Goal: Task Accomplishment & Management: Use online tool/utility

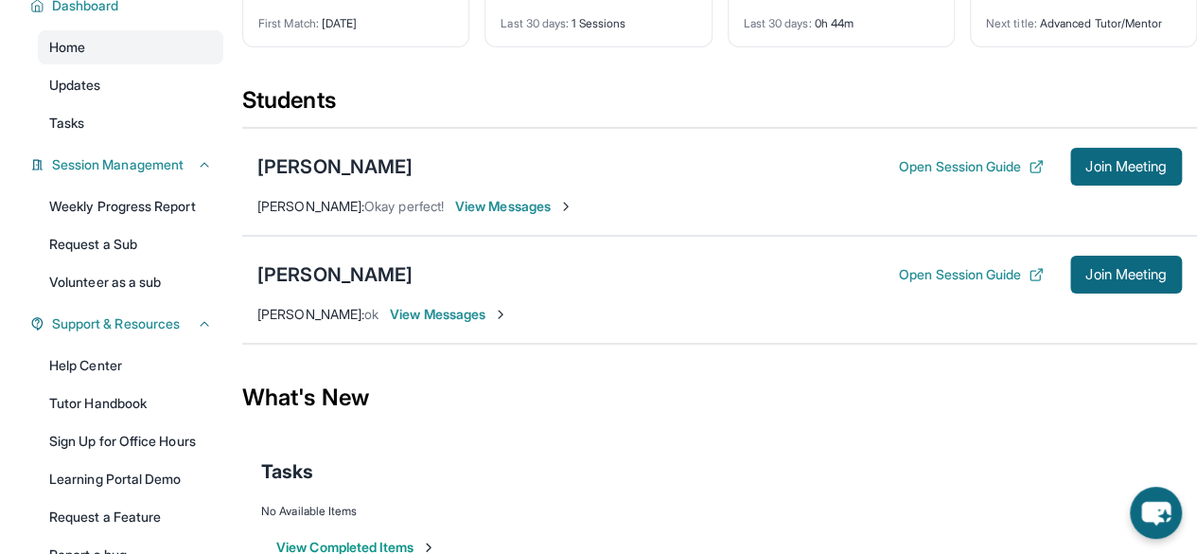
scroll to position [161, 0]
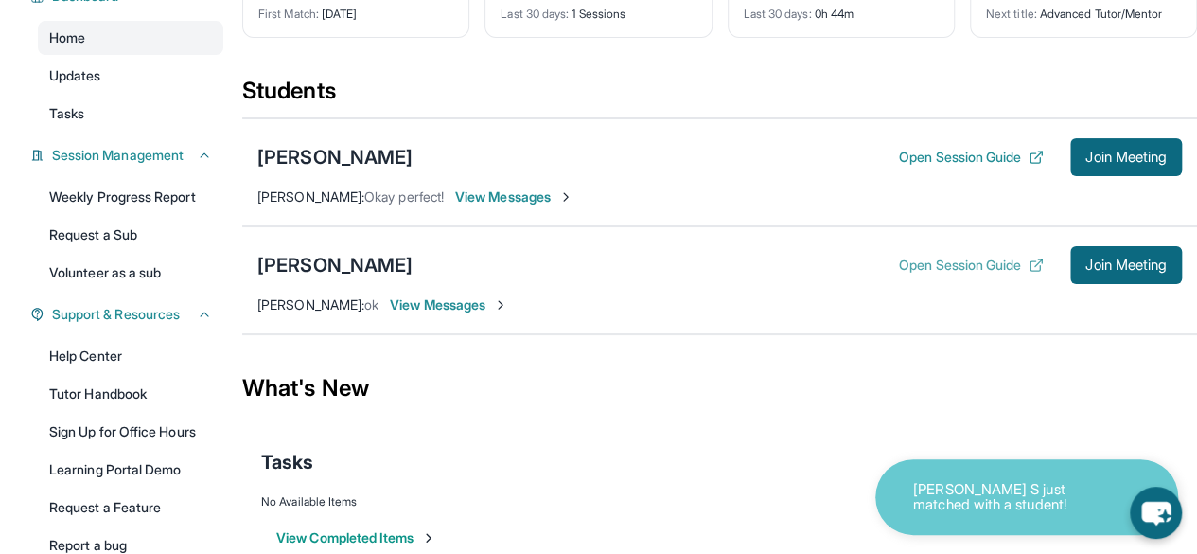
click at [979, 256] on button "Open Session Guide" at bounding box center [971, 265] width 145 height 19
click at [1121, 259] on span "Join Meeting" at bounding box center [1126, 264] width 81 height 11
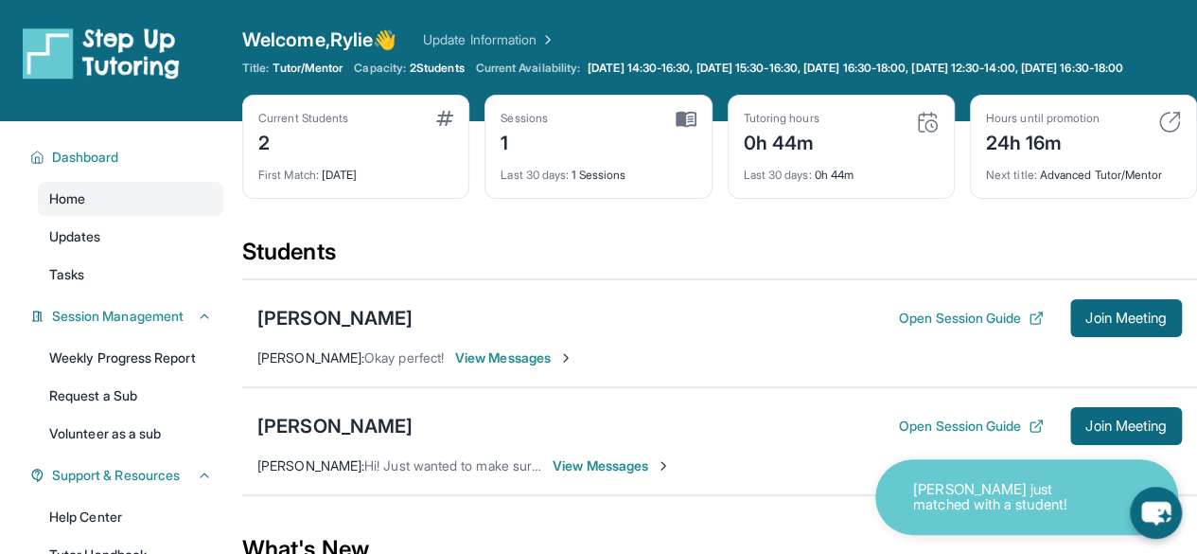
click at [945, 505] on p "[PERSON_NAME] just matched with a student!" at bounding box center [1007, 497] width 189 height 31
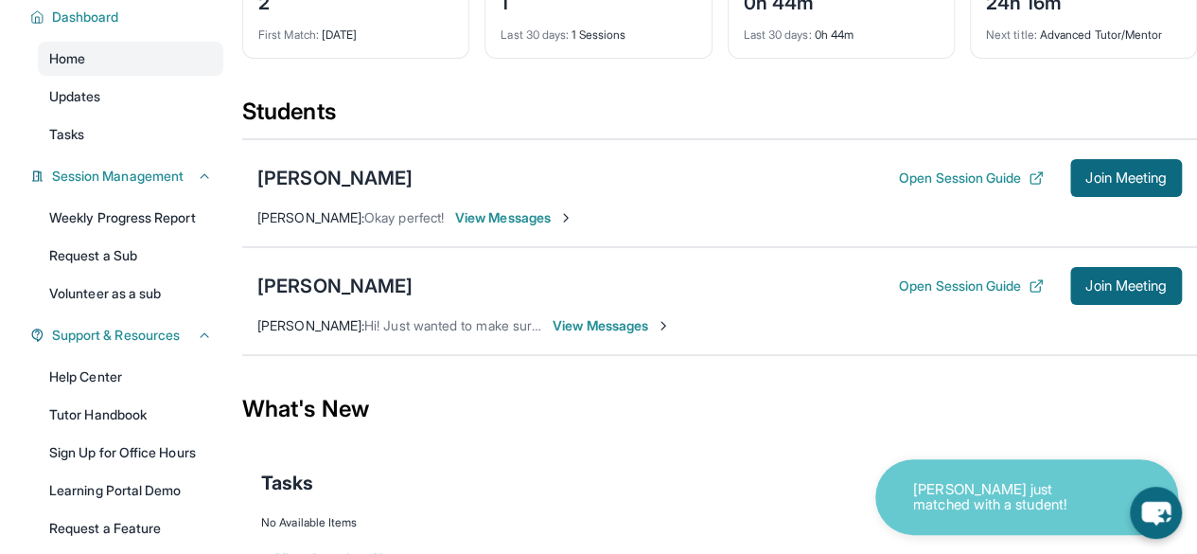
scroll to position [207, 0]
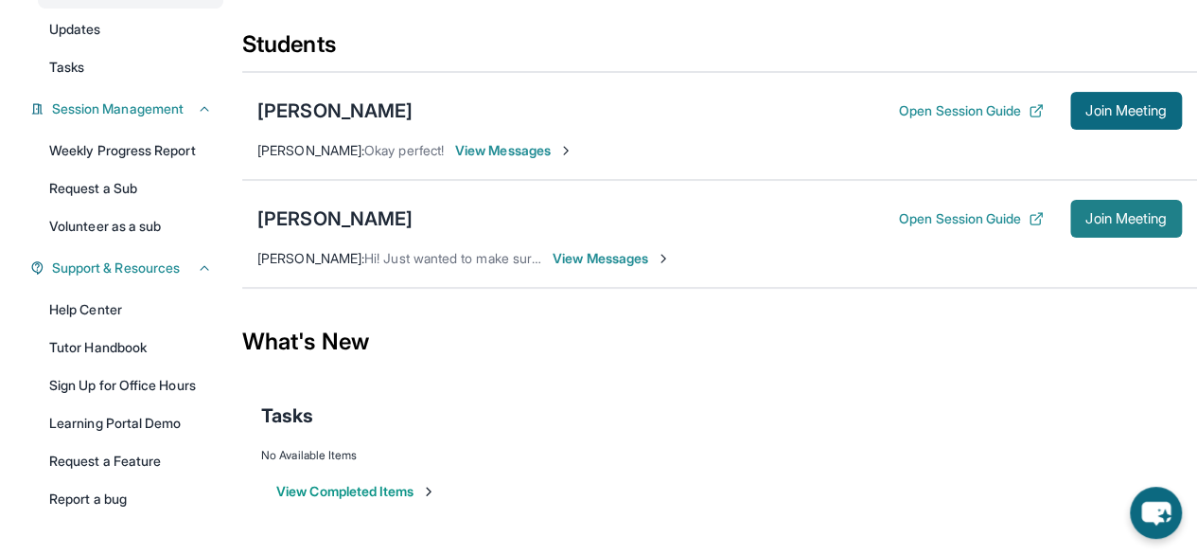
click at [1117, 200] on button "Join Meeting" at bounding box center [1127, 219] width 112 height 38
